Goal: Information Seeking & Learning: Learn about a topic

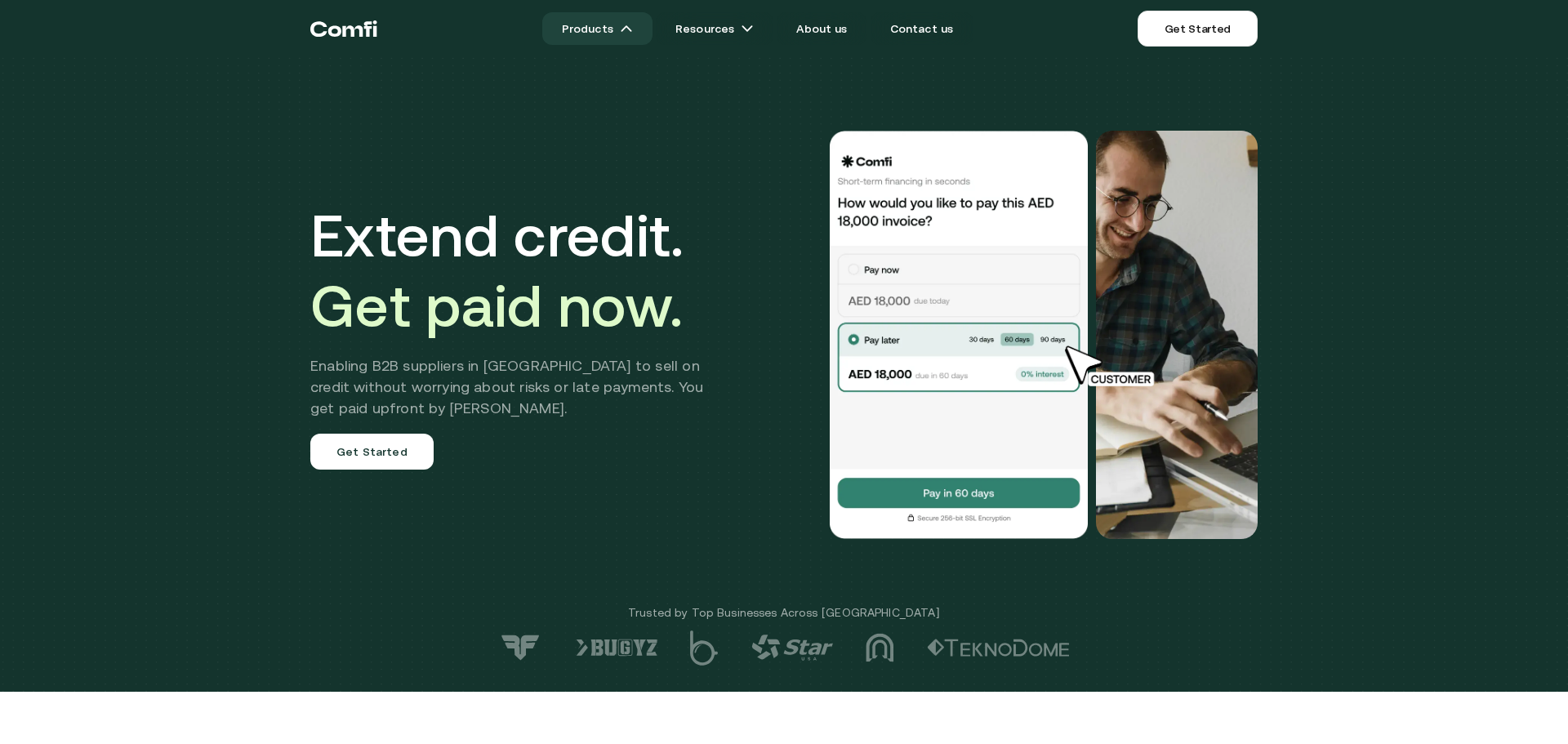
click at [602, 37] on link "Products" at bounding box center [598, 29] width 111 height 32
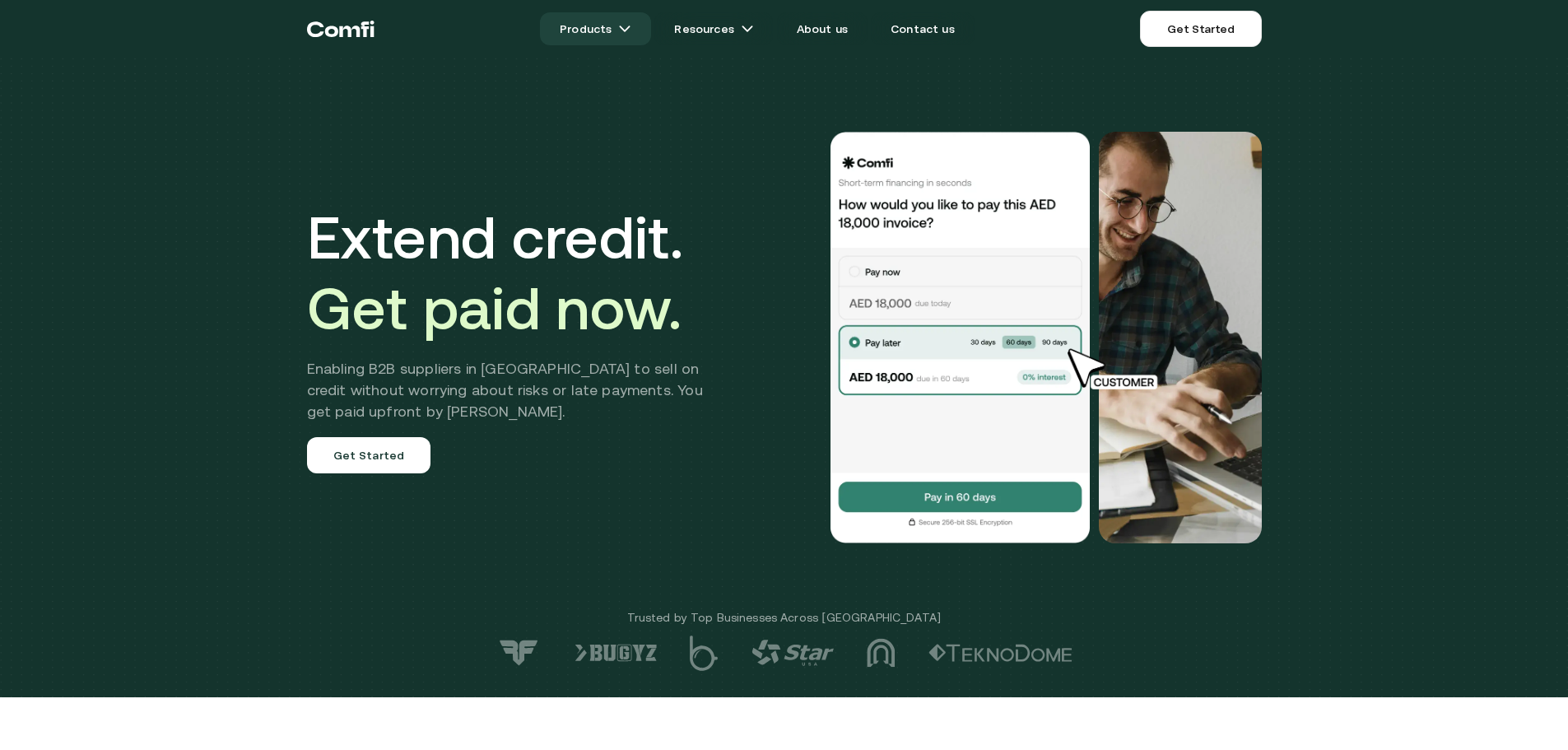
click at [605, 32] on link "Products" at bounding box center [595, 29] width 111 height 33
click at [626, 25] on img at bounding box center [625, 29] width 13 height 13
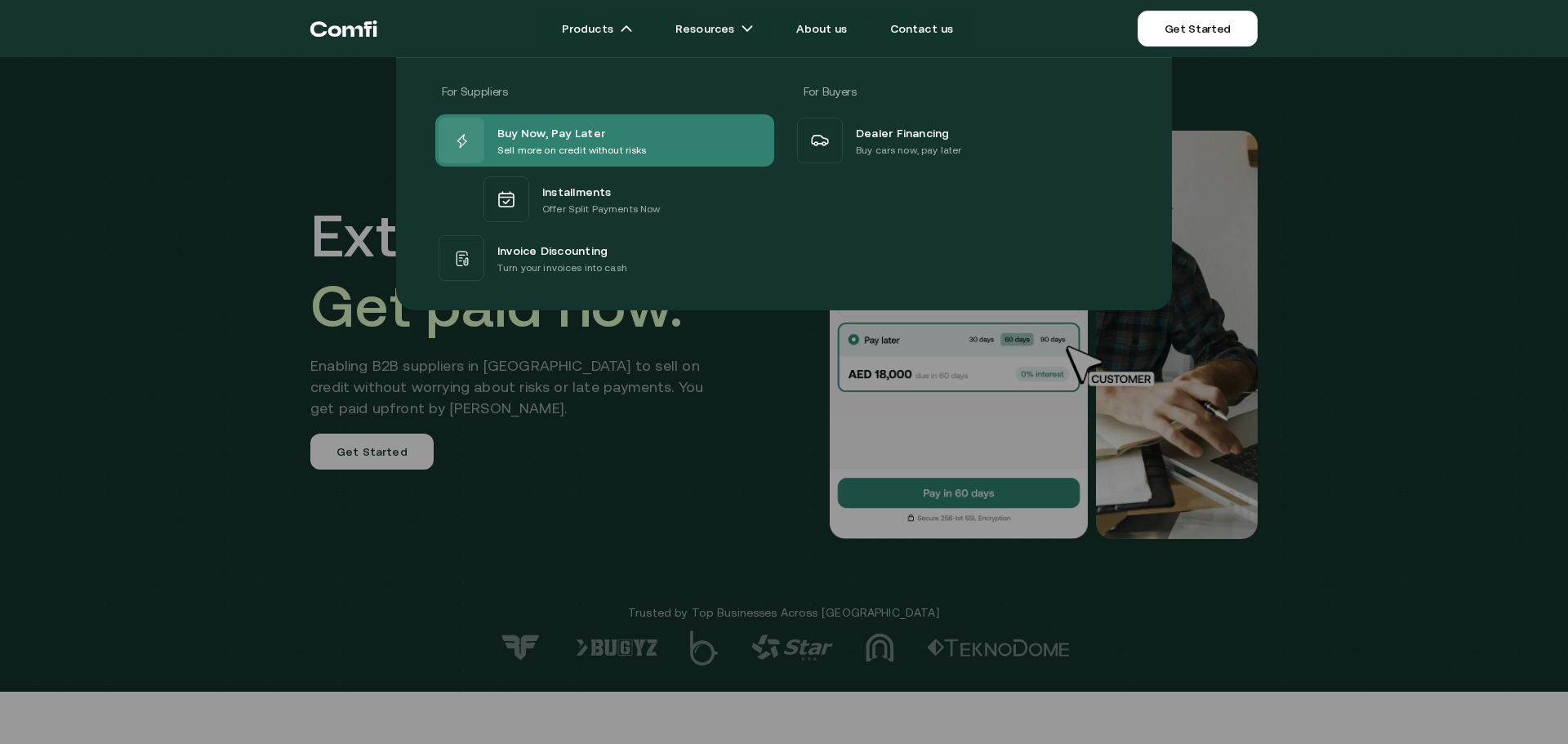
click at [575, 152] on p "Sell more on credit without risks" at bounding box center [572, 150] width 150 height 16
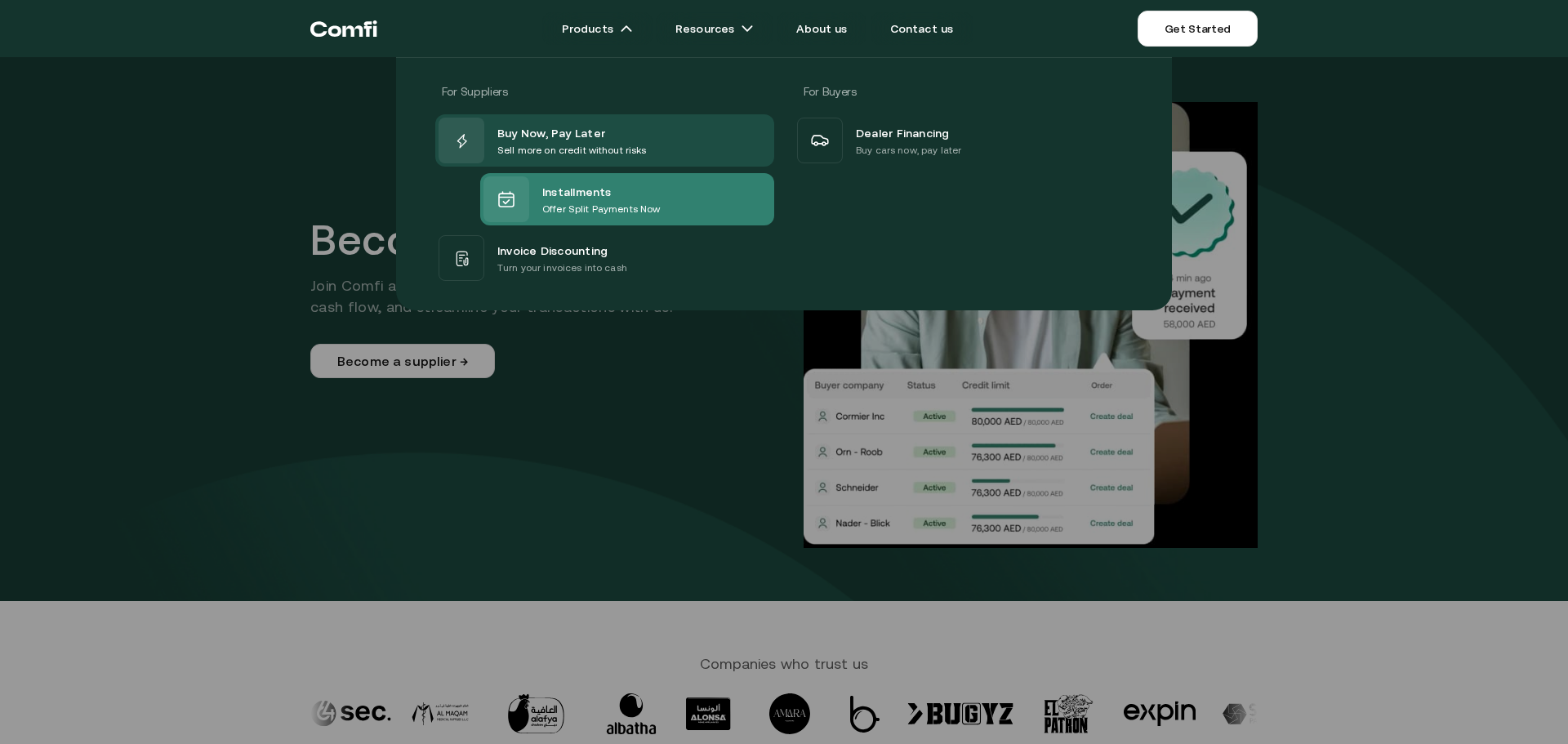
click at [584, 203] on p "Offer Split Payments Now" at bounding box center [601, 209] width 117 height 16
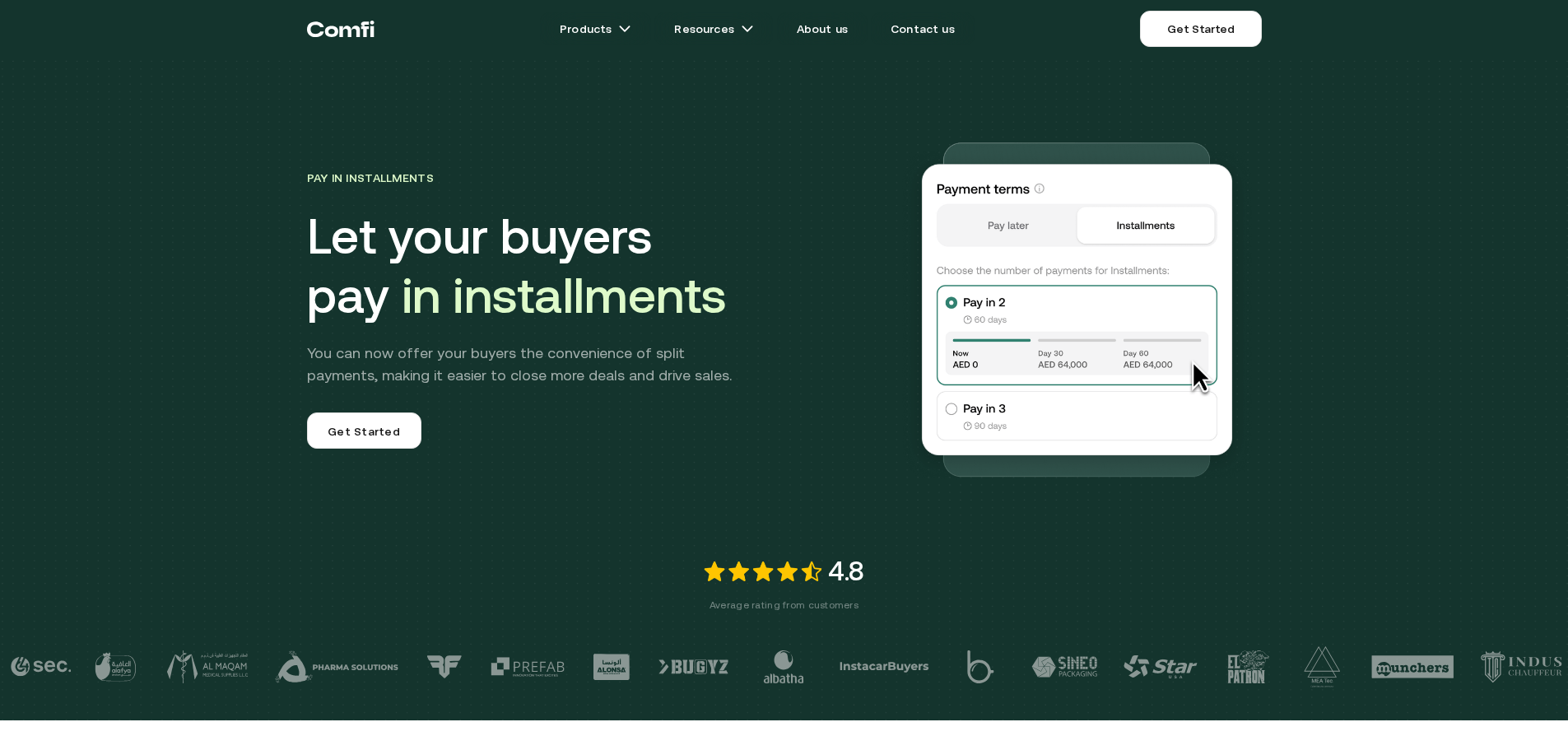
click at [964, 409] on img at bounding box center [1076, 308] width 369 height 369
click at [765, 443] on div "Pay in Installments Let your buyers pay in installments You can now offer your …" at bounding box center [587, 307] width 560 height 281
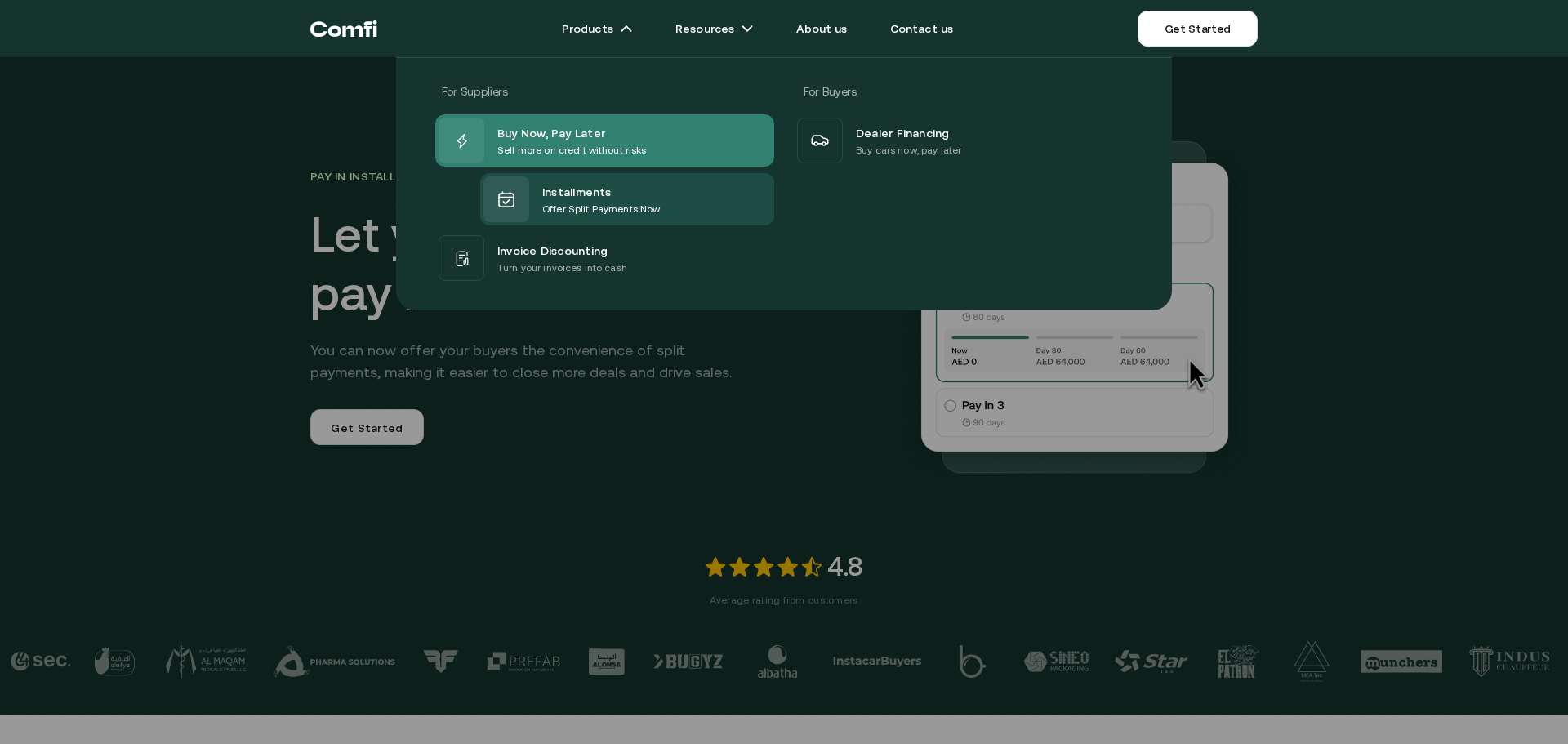
click at [548, 148] on p "Sell more on credit without risks" at bounding box center [572, 150] width 150 height 16
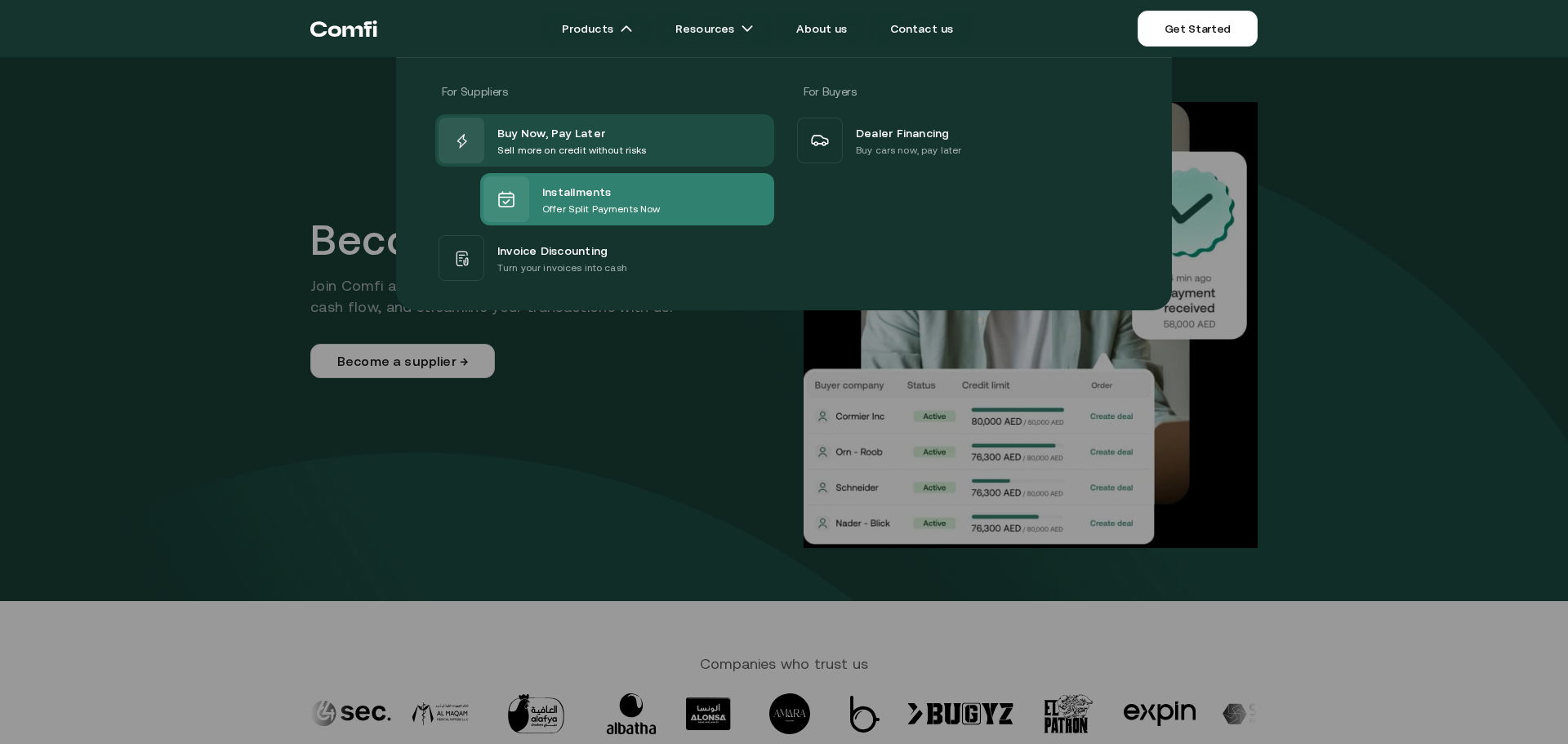
click at [594, 208] on p "Offer Split Payments Now" at bounding box center [601, 209] width 117 height 16
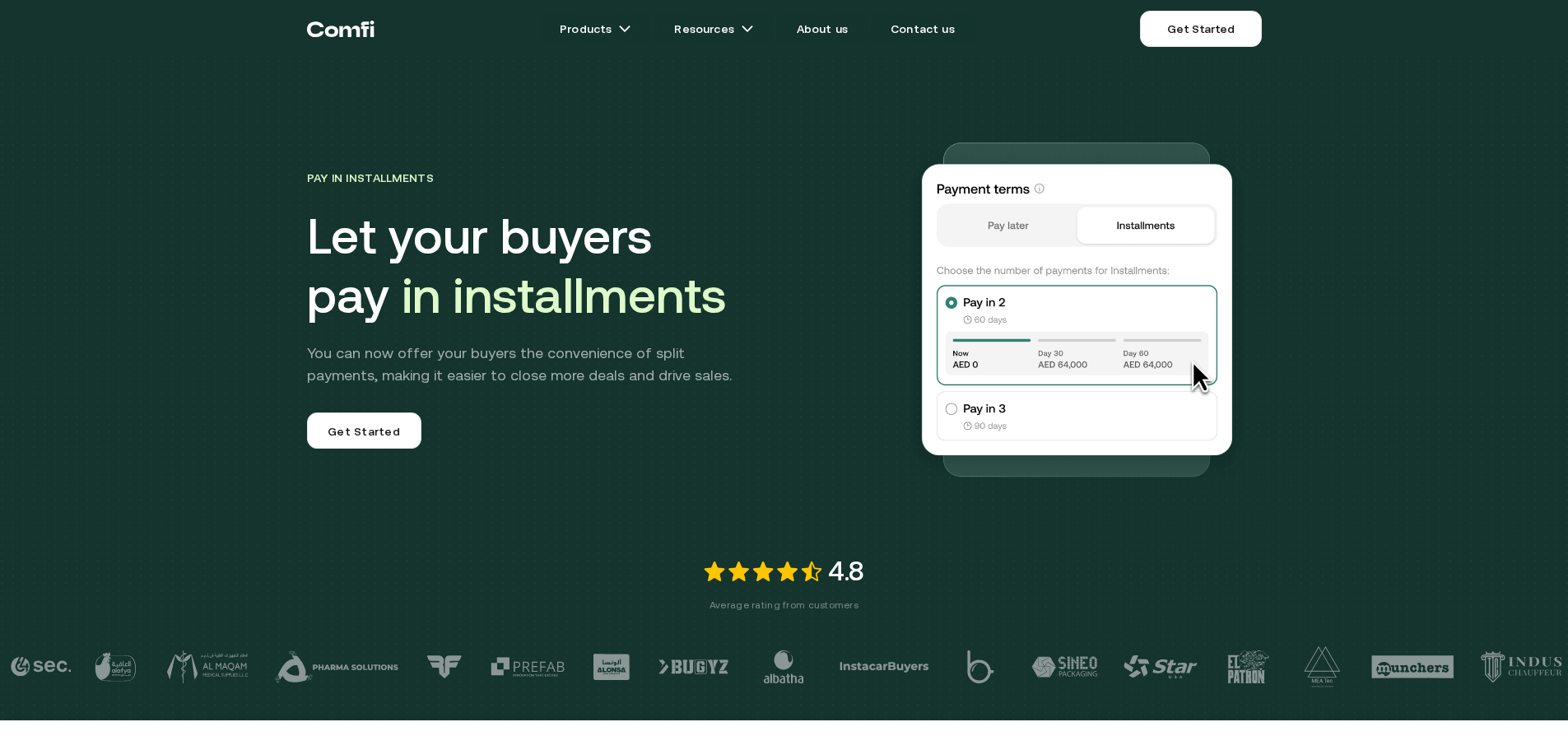
click at [967, 410] on img at bounding box center [1076, 308] width 369 height 369
